Goal: Task Accomplishment & Management: Manage account settings

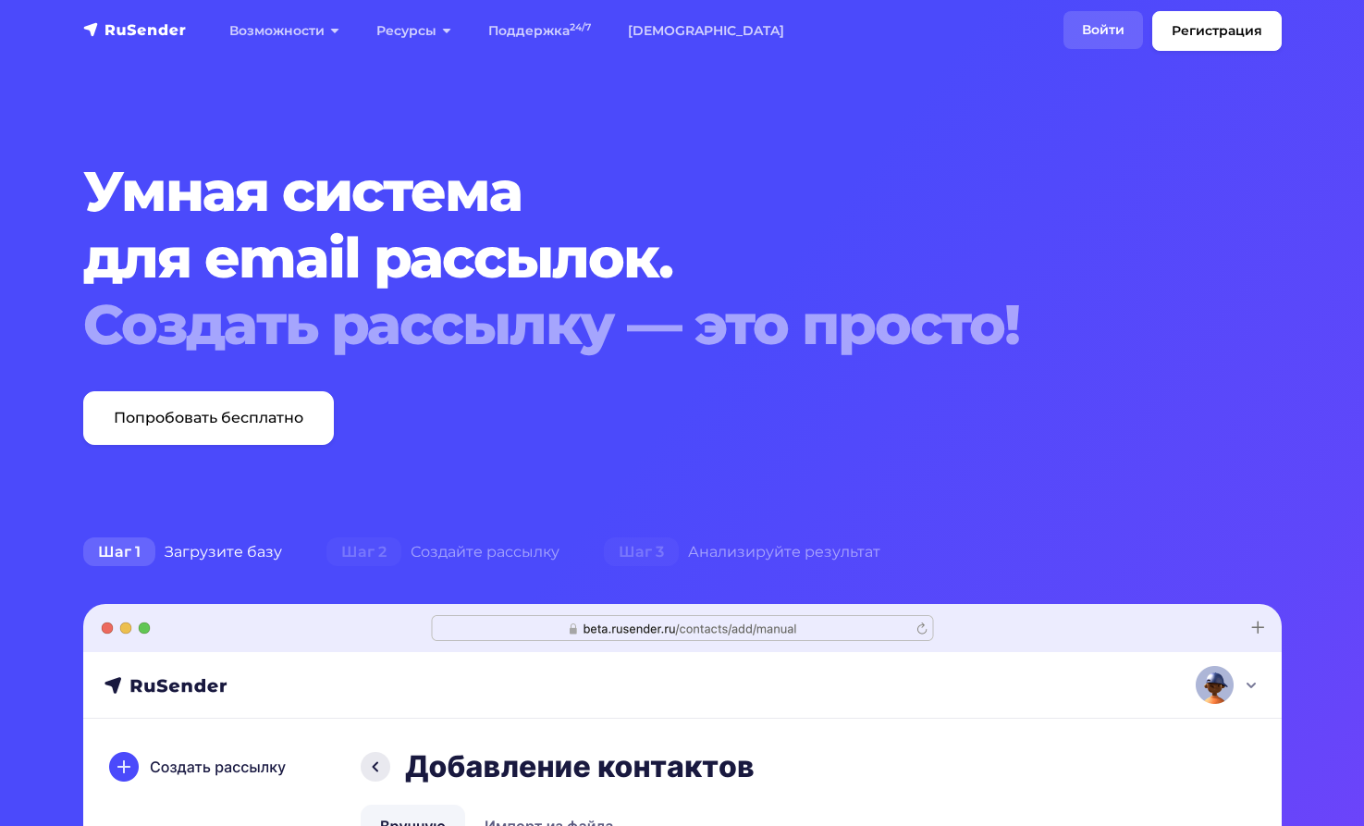
click at [1093, 28] on link "Войти" at bounding box center [1103, 30] width 80 height 38
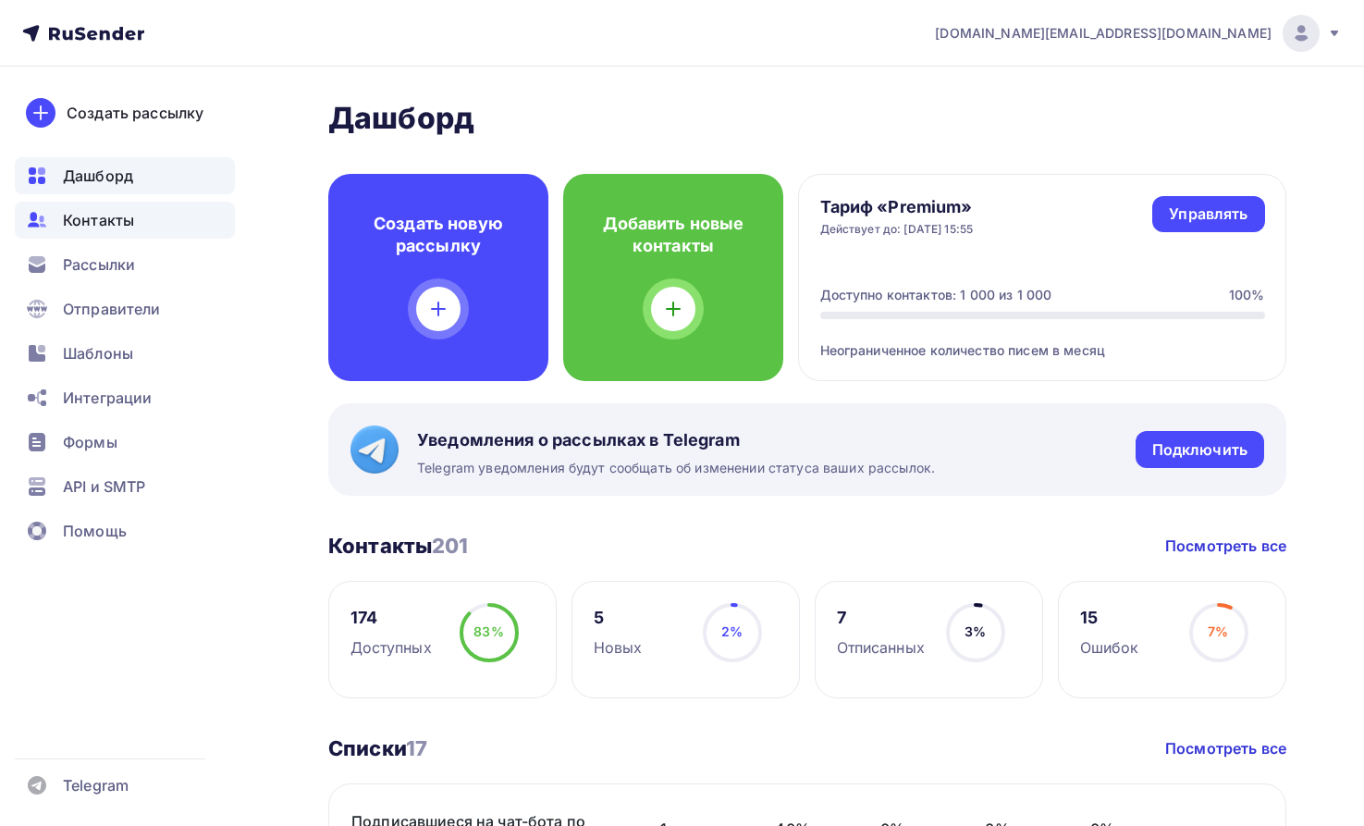
click at [129, 220] on span "Контакты" at bounding box center [98, 220] width 71 height 22
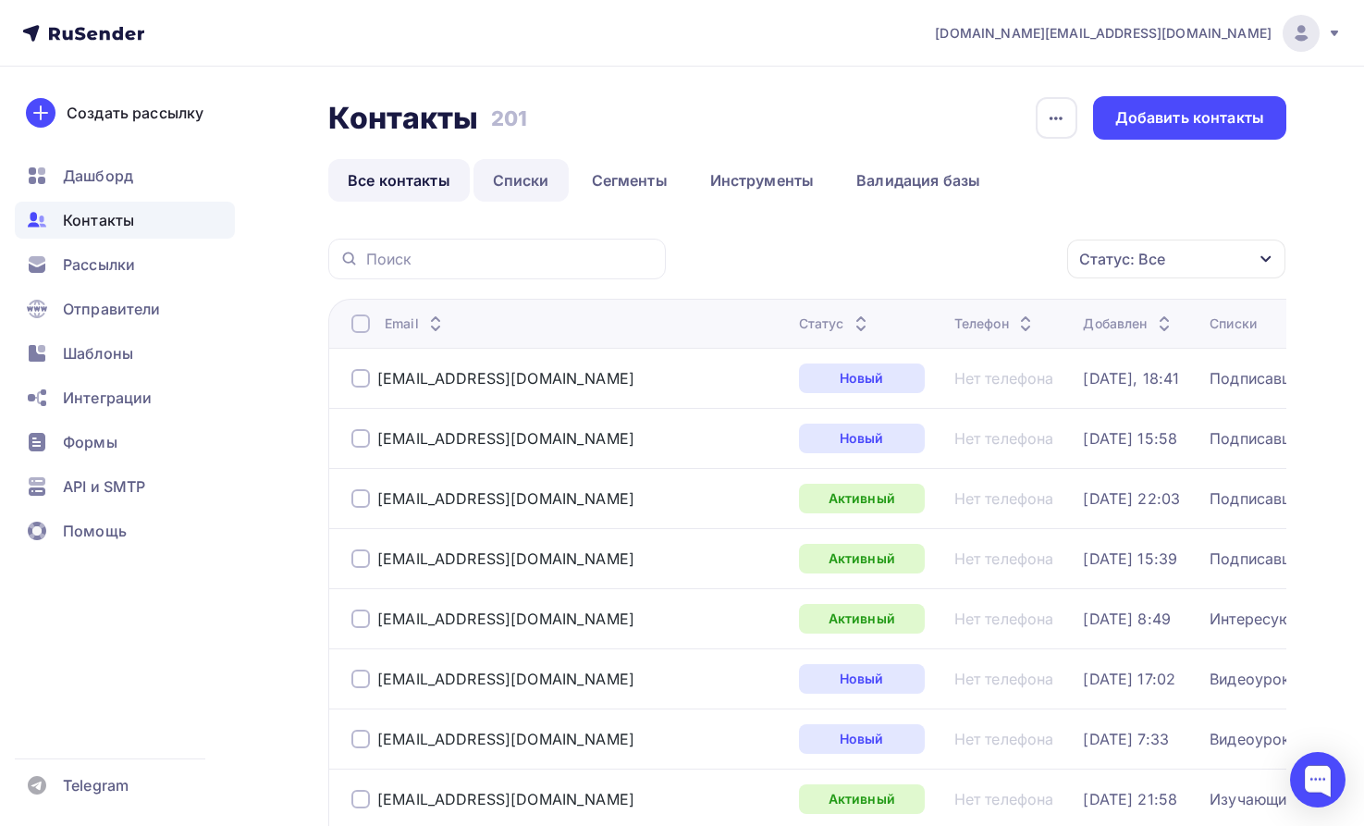
click at [534, 180] on link "Списки" at bounding box center [520, 180] width 95 height 43
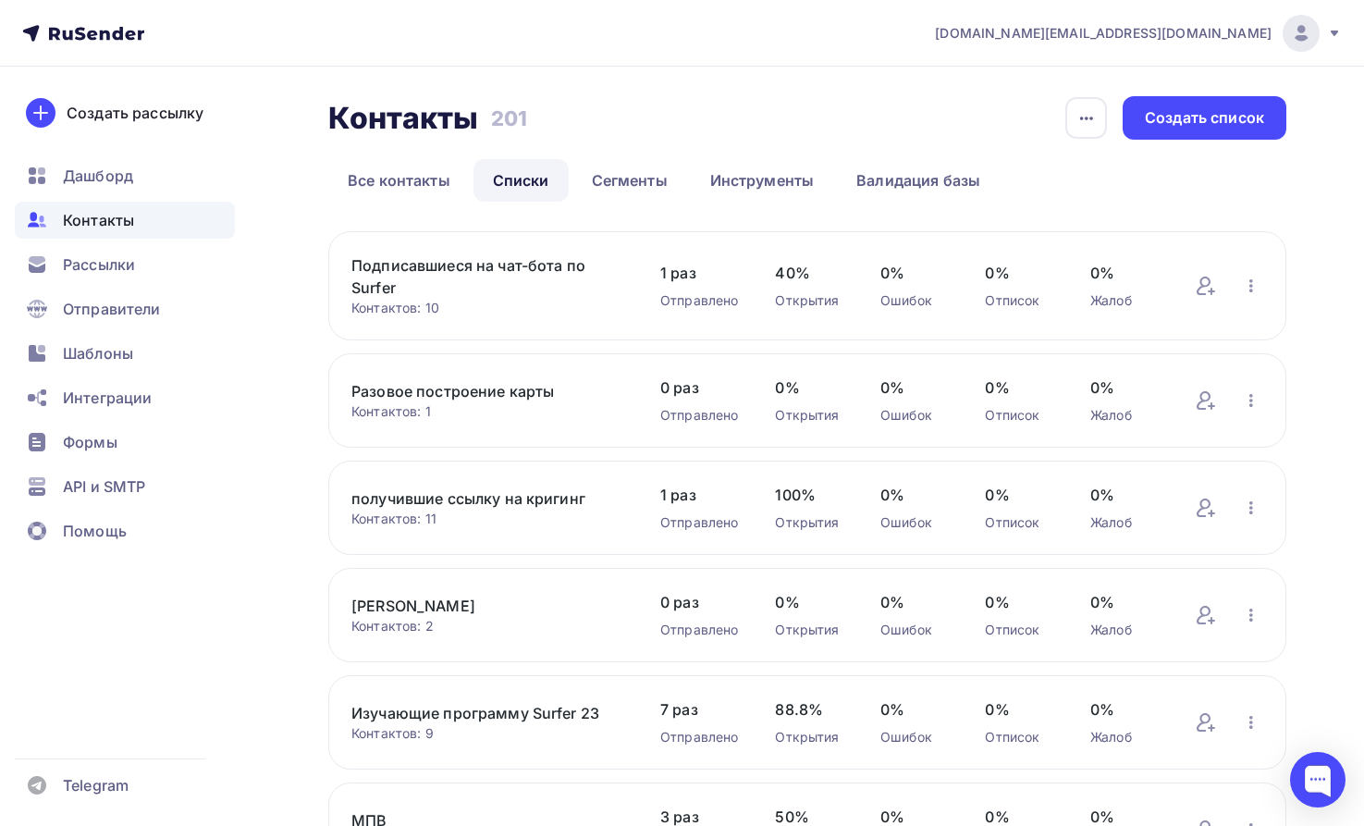
click at [396, 271] on link "Подписавшиеся на чат-бота по Surfer" at bounding box center [487, 276] width 272 height 44
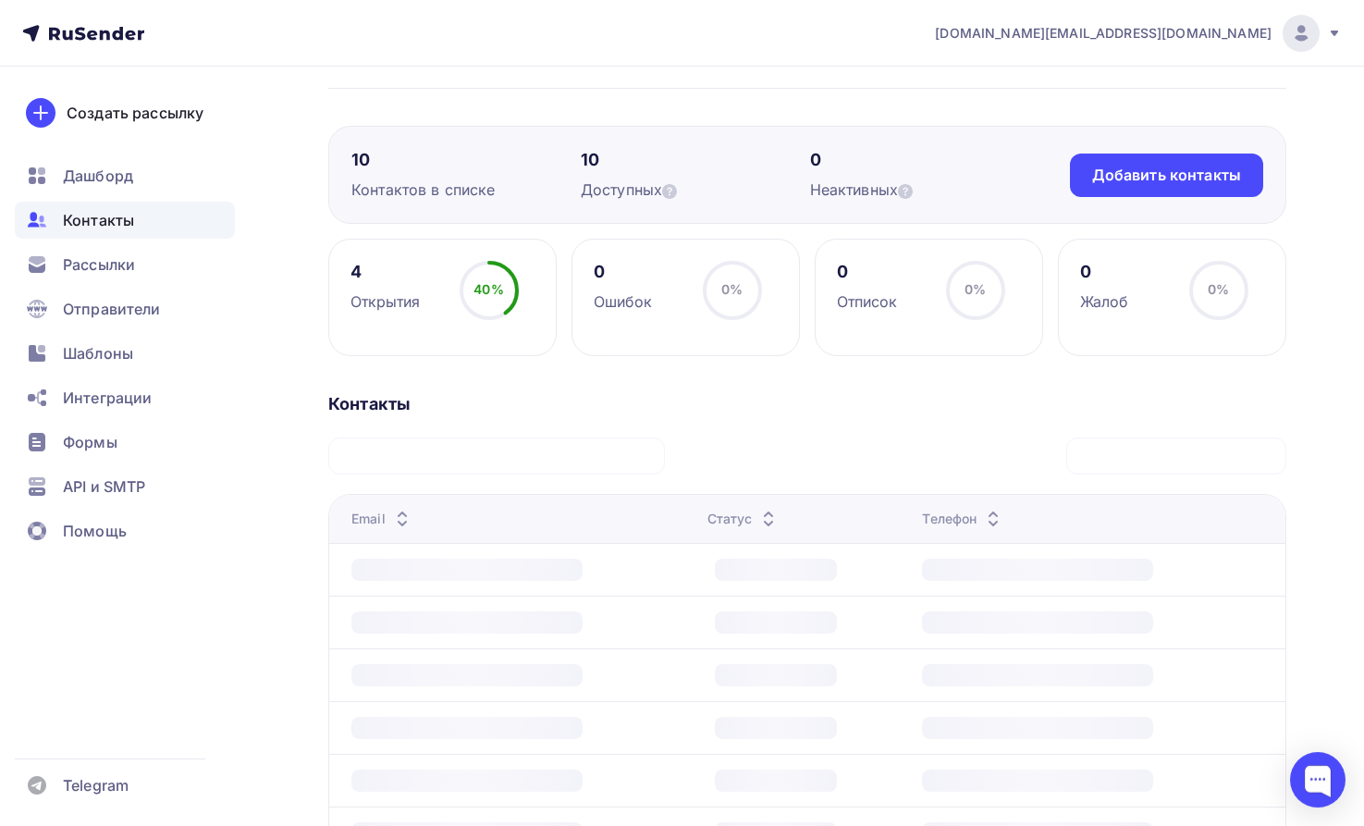
scroll to position [283, 0]
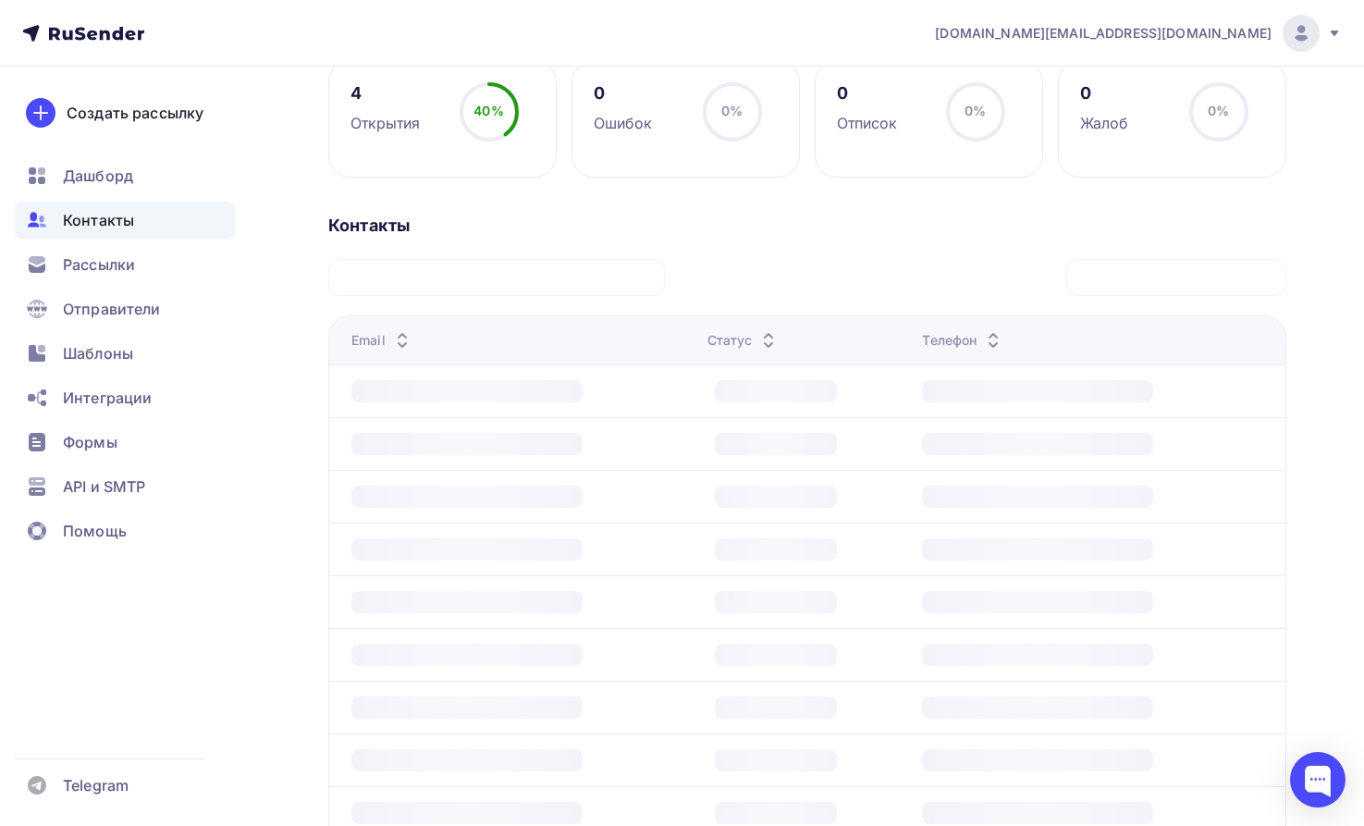
click at [402, 340] on icon at bounding box center [402, 345] width 22 height 22
click at [368, 333] on div "Email" at bounding box center [382, 340] width 62 height 18
click at [119, 216] on span "Контакты" at bounding box center [98, 220] width 71 height 22
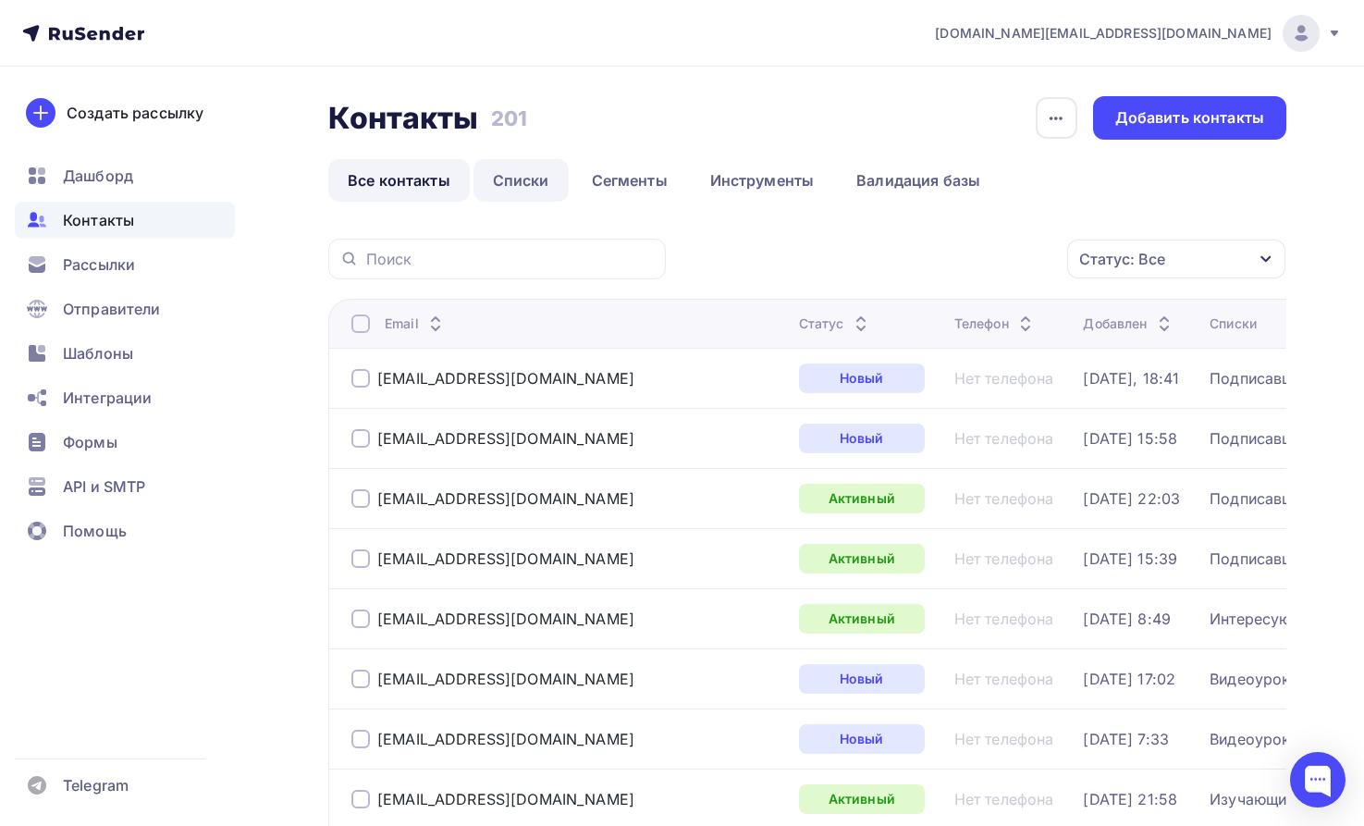
click at [535, 178] on link "Списки" at bounding box center [520, 180] width 95 height 43
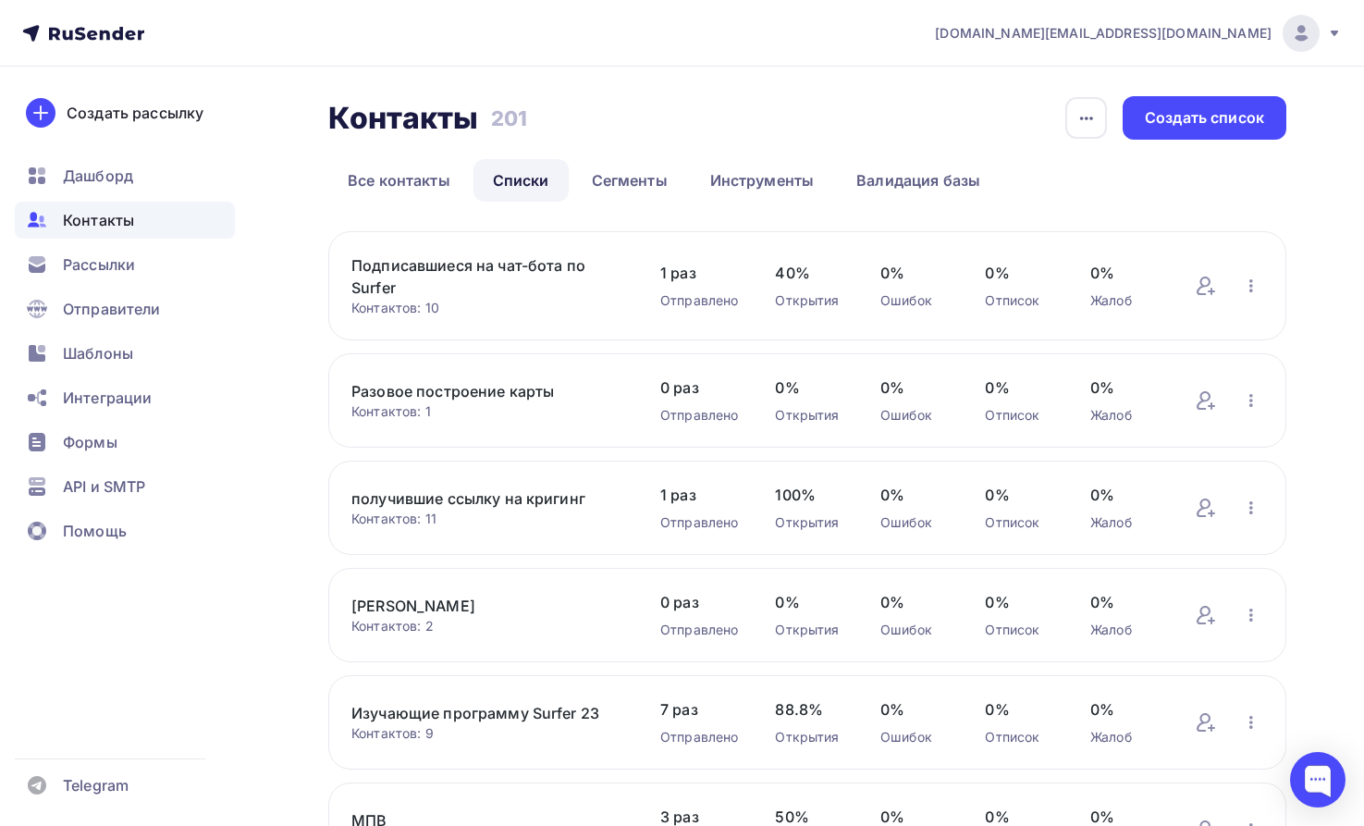
click at [443, 261] on link "Подписавшиеся на чат-бота по Surfer" at bounding box center [487, 276] width 272 height 44
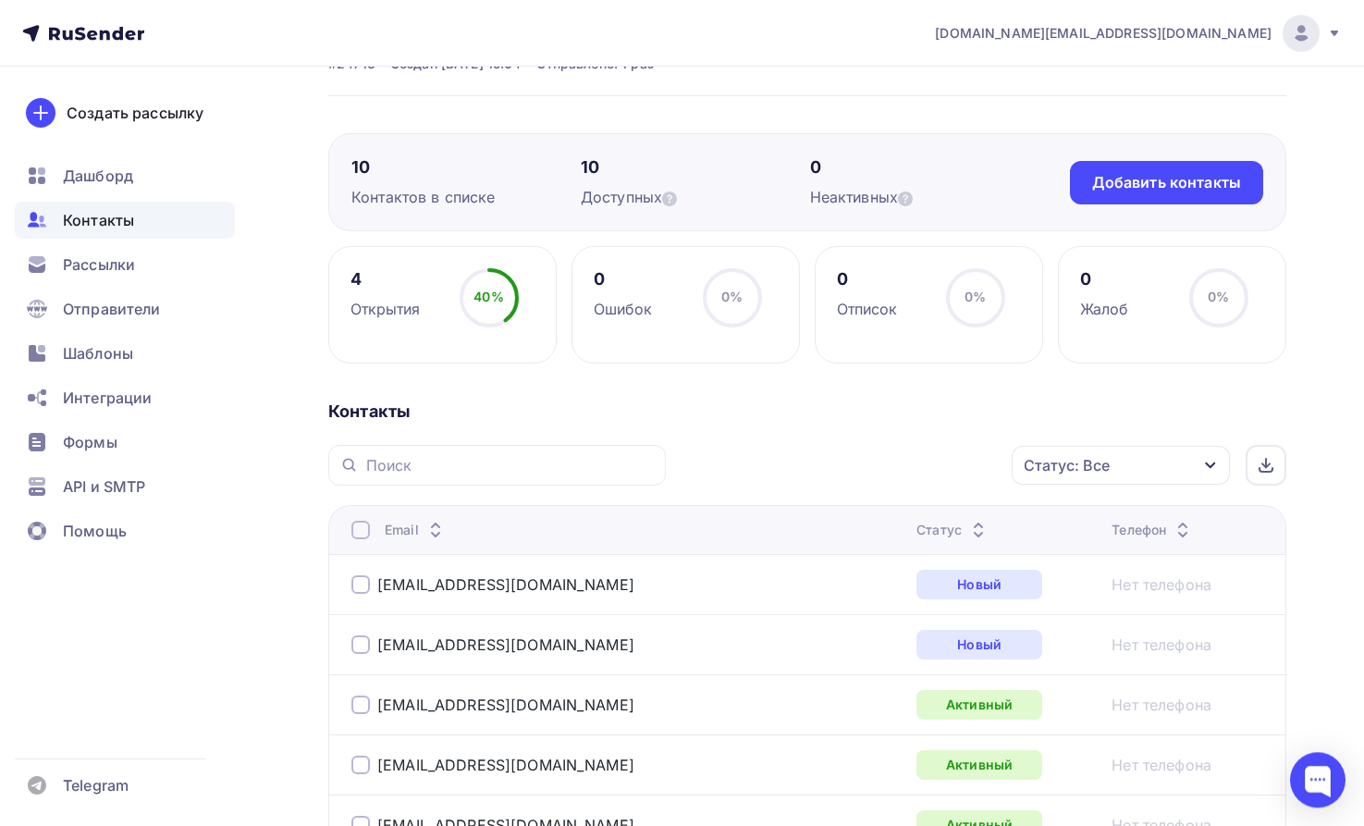
scroll to position [189, 0]
